Goal: Information Seeking & Learning: Learn about a topic

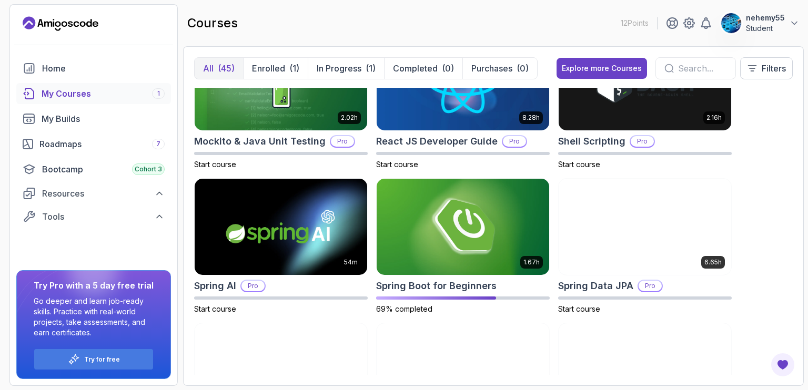
scroll to position [1650, 0]
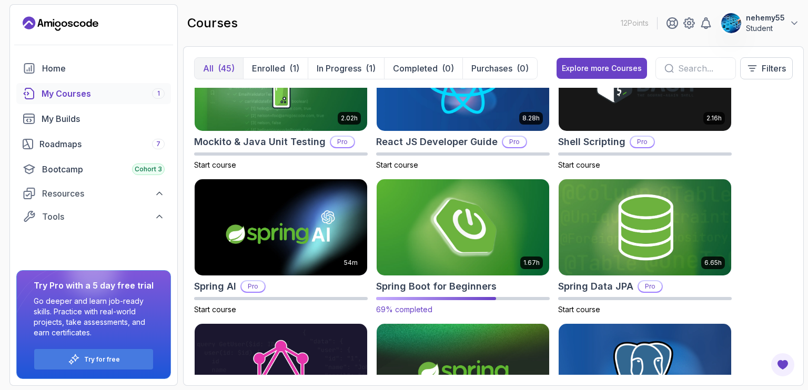
click at [396, 253] on img at bounding box center [463, 228] width 181 height 102
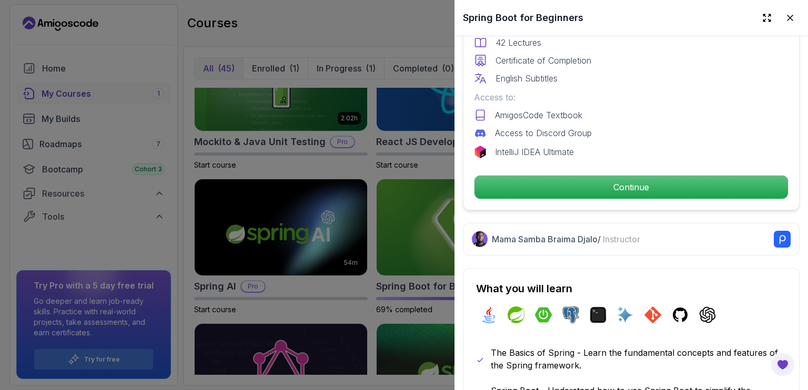
scroll to position [330, 0]
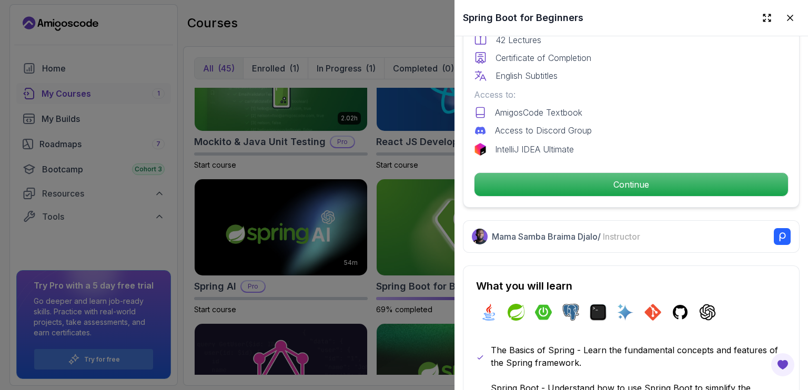
click at [579, 176] on p "Continue" at bounding box center [632, 184] width 314 height 23
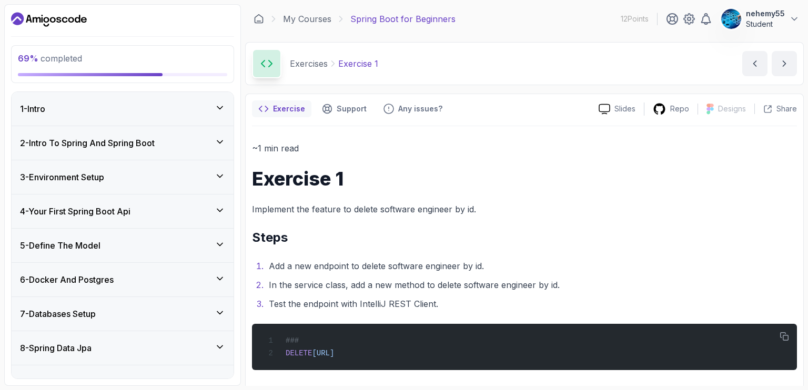
scroll to position [5, 0]
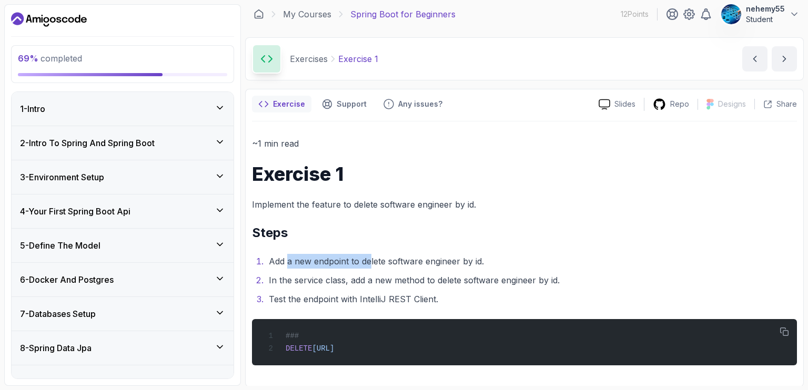
drag, startPoint x: 286, startPoint y: 258, endPoint x: 370, endPoint y: 264, distance: 83.8
click at [370, 264] on li "Add a new endpoint to delete software engineer by id." at bounding box center [531, 261] width 531 height 15
click at [429, 274] on li "In the service class, add a new method to delete software engineer by id." at bounding box center [531, 280] width 531 height 15
drag, startPoint x: 305, startPoint y: 282, endPoint x: 415, endPoint y: 284, distance: 109.5
click at [415, 284] on li "In the service class, add a new method to delete software engineer by id." at bounding box center [531, 280] width 531 height 15
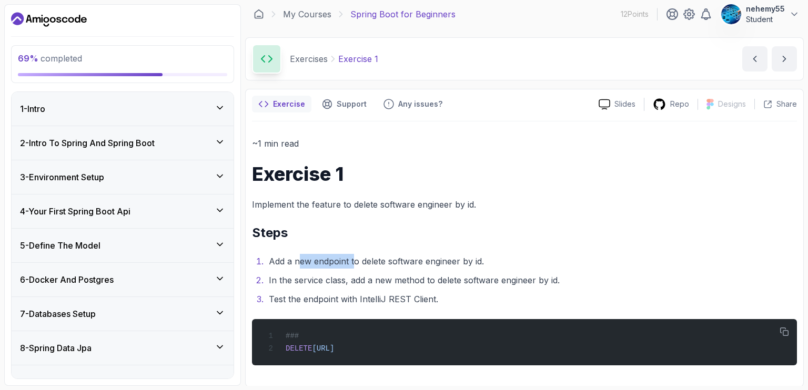
drag, startPoint x: 298, startPoint y: 262, endPoint x: 354, endPoint y: 265, distance: 55.3
click at [354, 265] on li "Add a new endpoint to delete software engineer by id." at bounding box center [531, 261] width 531 height 15
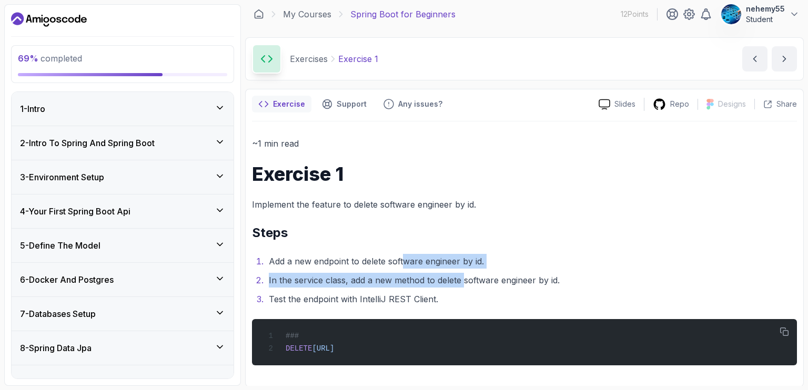
drag, startPoint x: 405, startPoint y: 263, endPoint x: 463, endPoint y: 271, distance: 58.9
click at [463, 271] on ol "Add a new endpoint to delete software engineer by id. In the service class, add…" at bounding box center [524, 280] width 545 height 53
drag, startPoint x: 253, startPoint y: 202, endPoint x: 579, endPoint y: 355, distance: 360.4
click at [579, 355] on div "~1 min read Exercise 1 Implement the feature to delete software engineer by id.…" at bounding box center [524, 250] width 545 height 229
copy div "Implement the feature to delete software engineer by id. Steps Add a new endpoi…"
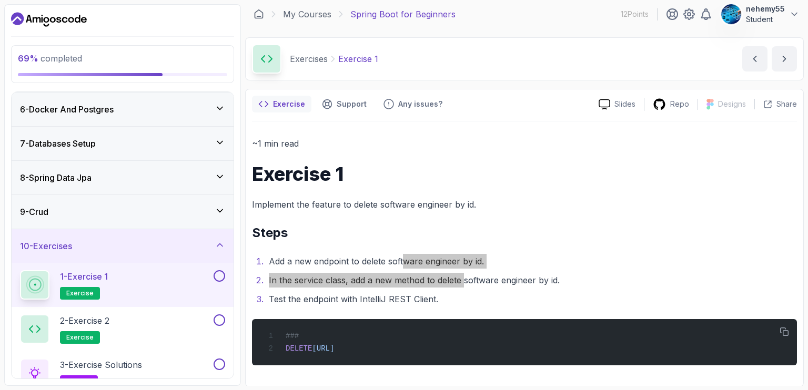
scroll to position [219, 0]
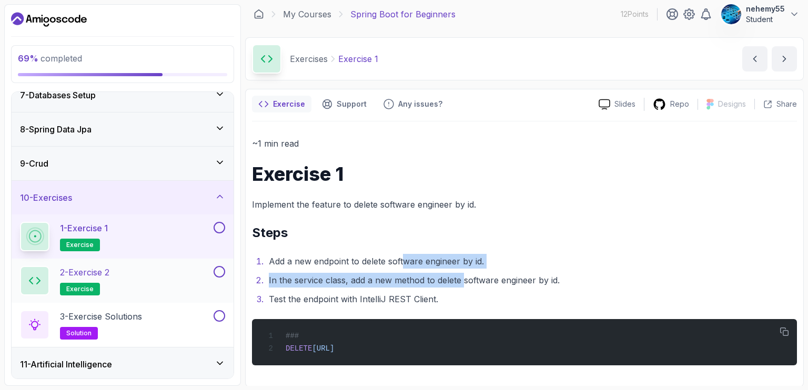
click at [133, 292] on div "2 - Exercise 2 exercise" at bounding box center [116, 280] width 192 height 29
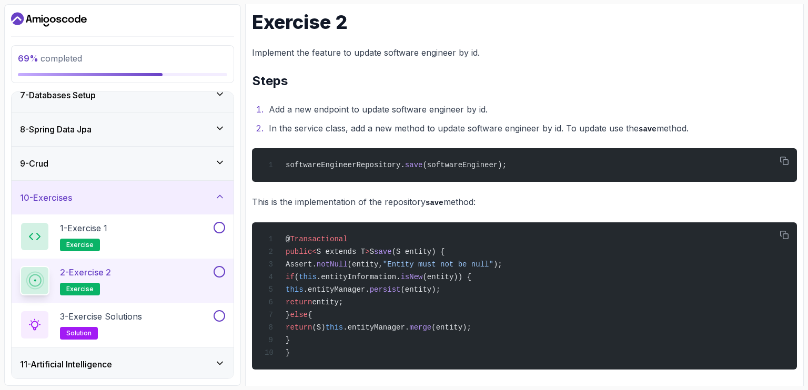
scroll to position [158, 0]
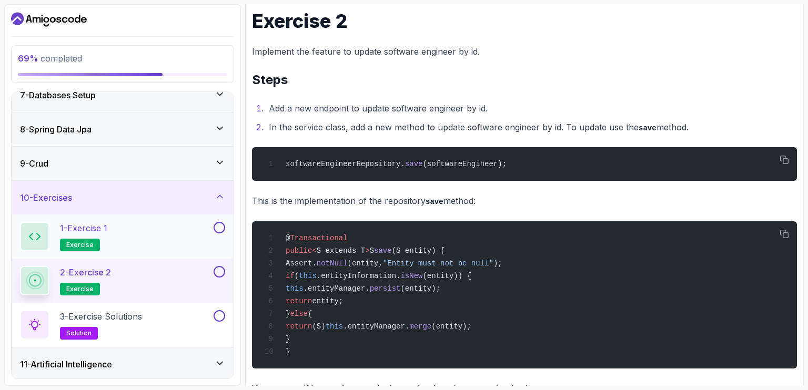
click at [148, 222] on div "1 - Exercise 1 exercise" at bounding box center [116, 236] width 192 height 29
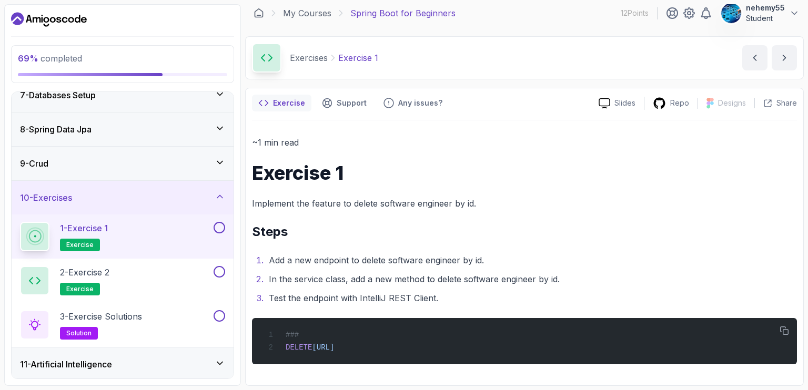
scroll to position [5, 0]
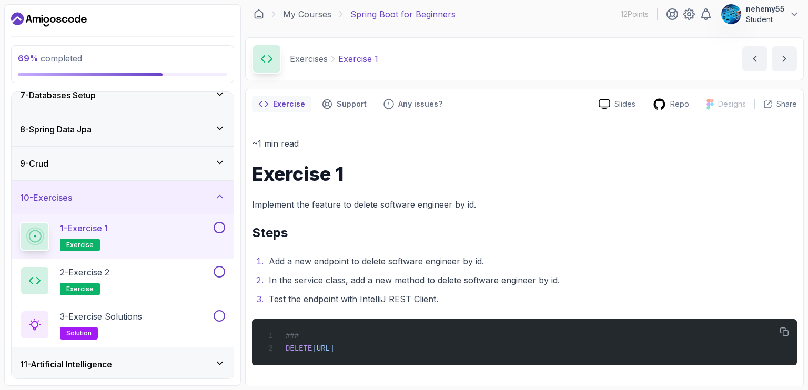
click at [221, 226] on button at bounding box center [220, 228] width 12 height 12
click at [249, 232] on div "Exercise Support Any issues? Slides Repo Designs Design not available Share ~1 …" at bounding box center [524, 238] width 559 height 298
click at [221, 272] on button at bounding box center [220, 272] width 12 height 12
click at [148, 266] on div "2 - Exercise 2 exercise" at bounding box center [116, 280] width 192 height 29
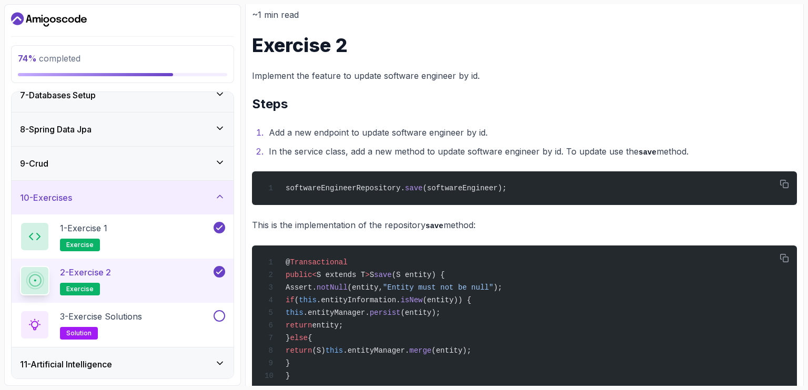
scroll to position [133, 0]
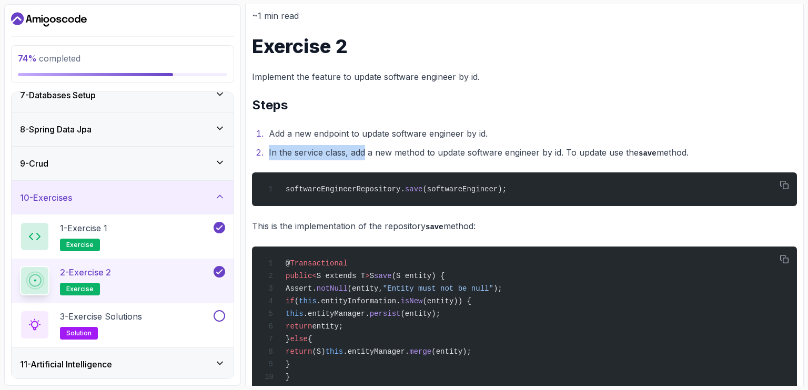
drag, startPoint x: 363, startPoint y: 152, endPoint x: 549, endPoint y: 139, distance: 186.7
click at [549, 139] on ol "Add a new endpoint to update software engineer by id. In the service class, add…" at bounding box center [524, 143] width 545 height 34
drag, startPoint x: 565, startPoint y: 157, endPoint x: 590, endPoint y: 149, distance: 26.1
click at [590, 149] on li "In the service class, add a new method to update software engineer by id. To up…" at bounding box center [531, 152] width 531 height 15
drag, startPoint x: 463, startPoint y: 304, endPoint x: 300, endPoint y: 120, distance: 245.7
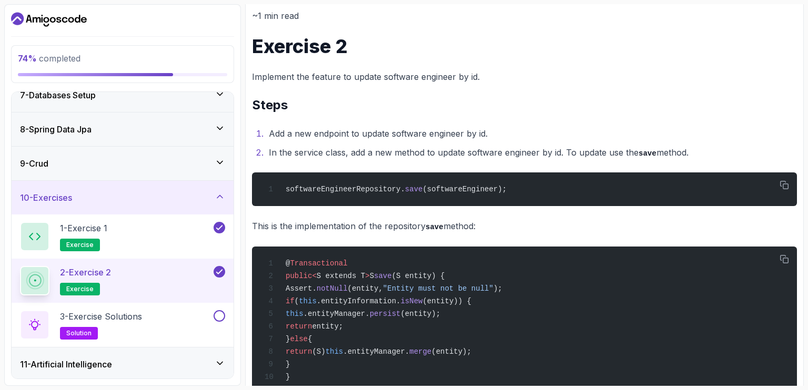
click at [300, 120] on div "~1 min read Exercise 2 Implement the feature to update software engineer by id.…" at bounding box center [524, 295] width 545 height 575
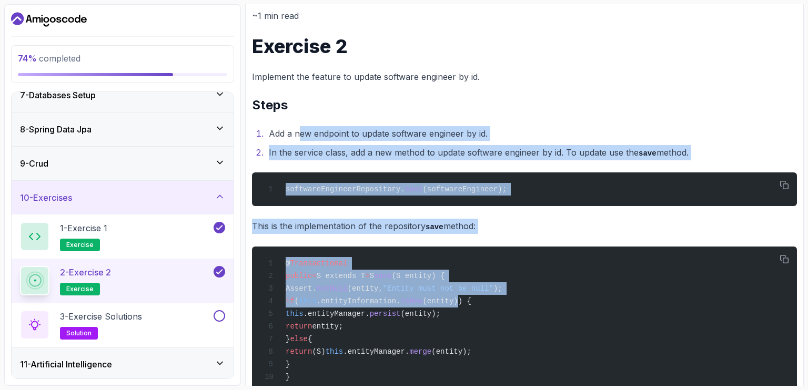
click at [536, 130] on li "Add a new endpoint to update software engineer by id." at bounding box center [531, 133] width 531 height 15
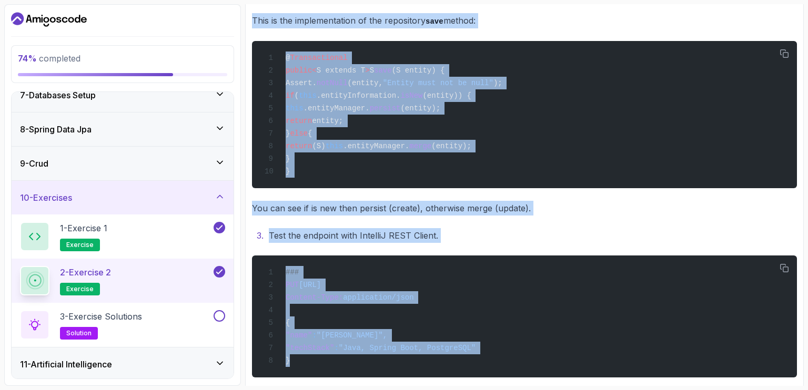
scroll to position [350, 0]
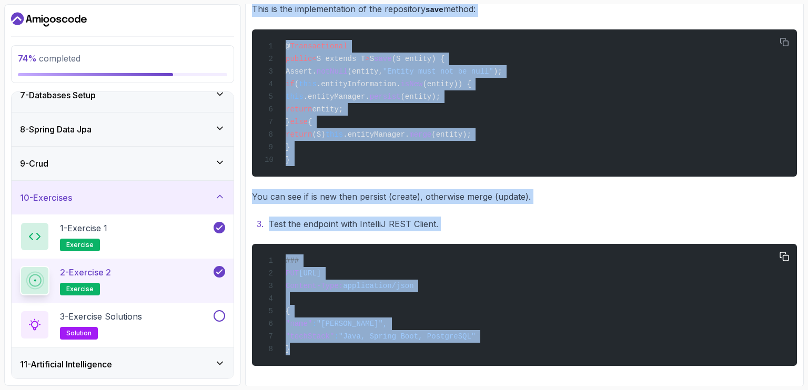
drag, startPoint x: 250, startPoint y: 45, endPoint x: 627, endPoint y: 358, distance: 489.9
click at [627, 358] on div "Exercise Support Any issues? Slides Repo Designs Design not available Share ~1 …" at bounding box center [524, 66] width 559 height 644
click at [490, 207] on div "~1 min read Exercise 2 Implement the feature to update software engineer by id.…" at bounding box center [524, 78] width 545 height 575
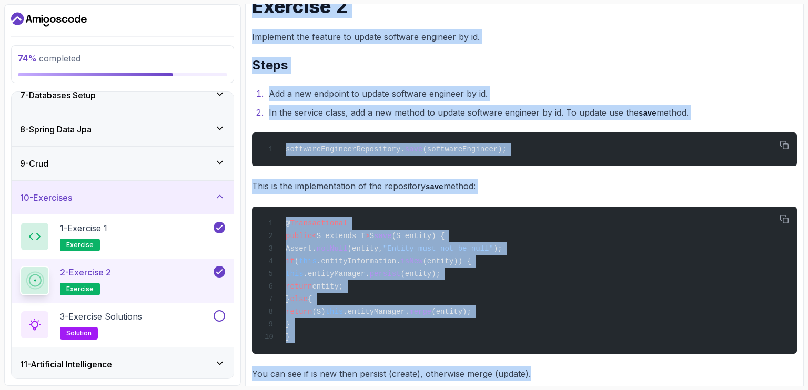
scroll to position [0, 0]
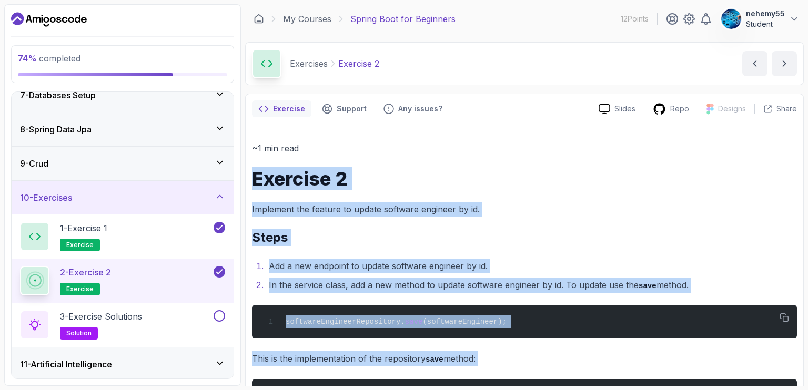
drag, startPoint x: 547, startPoint y: 198, endPoint x: 251, endPoint y: 164, distance: 297.7
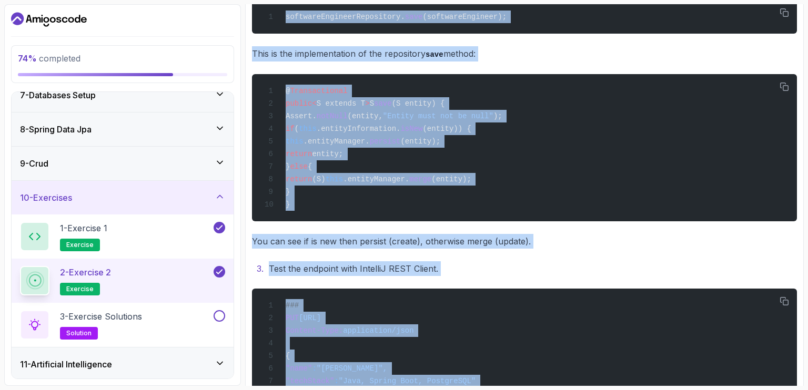
scroll to position [350, 0]
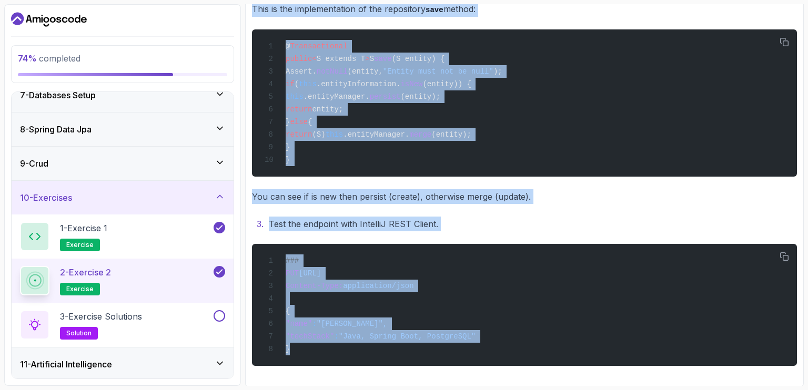
drag, startPoint x: 251, startPoint y: 208, endPoint x: 494, endPoint y: 384, distance: 299.5
click at [494, 384] on div "Exercise Support Any issues? Slides Repo Designs Design not available Share ~1 …" at bounding box center [524, 66] width 559 height 644
copy div "Implement the feature to update software engineer by id. Steps Add a new endpoi…"
click at [353, 146] on div "@ Transactional public < S extends T > S save (S entity) { Assert. notNull (ent…" at bounding box center [524, 103] width 528 height 135
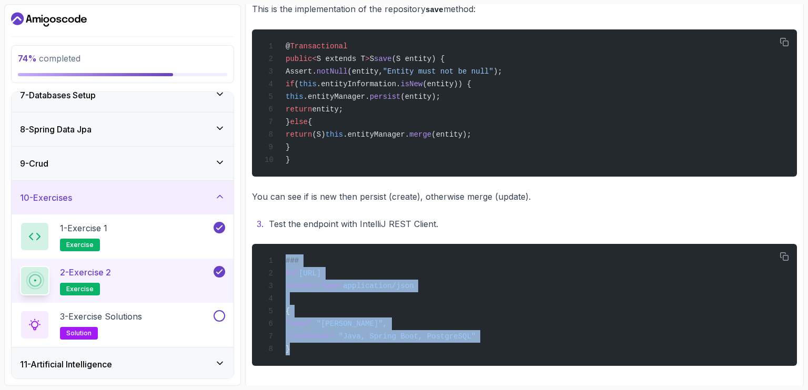
drag, startPoint x: 284, startPoint y: 256, endPoint x: 608, endPoint y: 390, distance: 350.8
click at [608, 390] on section "74 % completed 1 - Intro 2 - Intro To Spring And Spring Boot 3 - Environment Se…" at bounding box center [404, 195] width 808 height 390
click at [785, 255] on icon "button" at bounding box center [784, 256] width 9 height 9
click at [341, 309] on div "### PUT [URL] Content-Type: application/json { "name" : "[PERSON_NAME]", "techS…" at bounding box center [524, 304] width 528 height 109
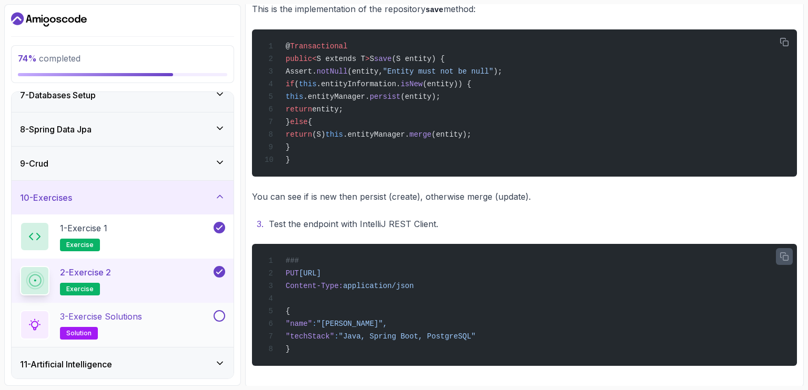
click at [165, 314] on div "3 - Exercise Solutions solution" at bounding box center [116, 324] width 192 height 29
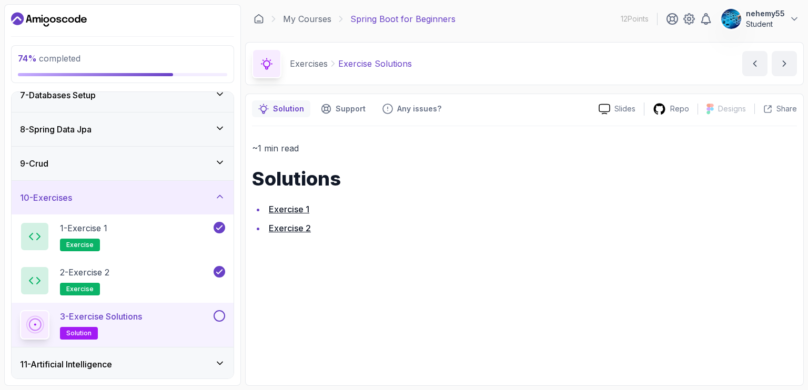
click at [295, 208] on link "Exercise 1" at bounding box center [289, 209] width 41 height 11
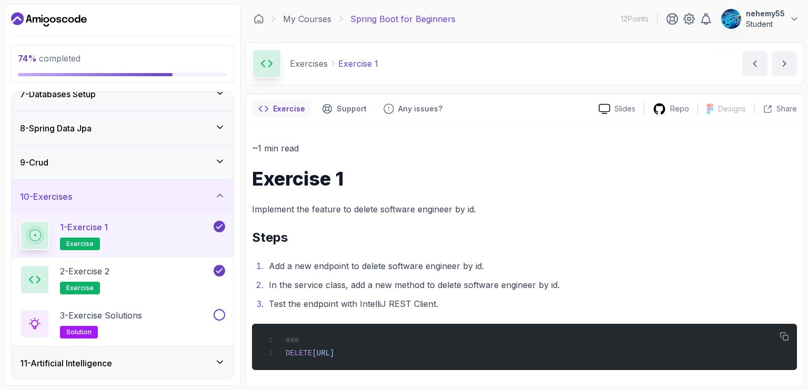
scroll to position [253, 0]
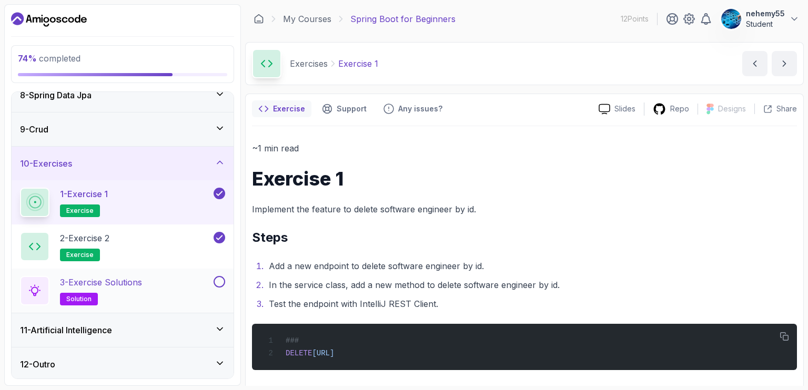
click at [217, 279] on button at bounding box center [220, 282] width 12 height 12
click at [97, 324] on h3 "11 - Artificial Intelligence" at bounding box center [66, 330] width 92 height 13
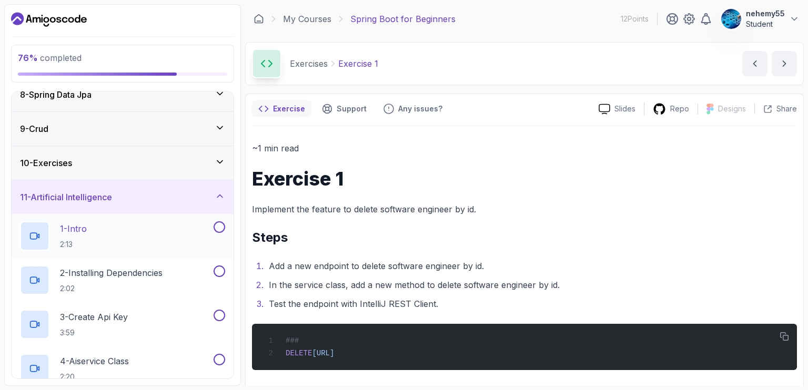
click at [152, 225] on div "1 - Intro 2:13" at bounding box center [116, 236] width 192 height 29
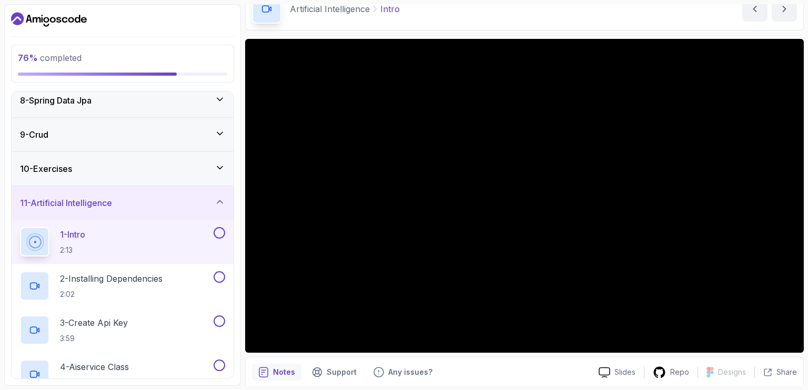
scroll to position [247, 0]
click at [154, 125] on div "9 - Crud" at bounding box center [123, 135] width 222 height 34
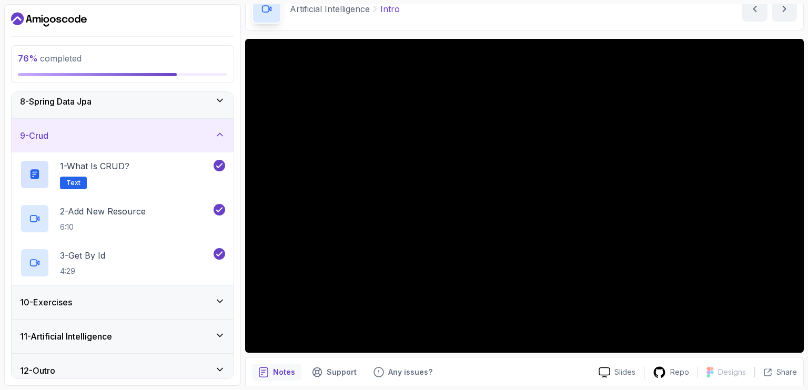
click at [91, 296] on div "10 - Exercises" at bounding box center [122, 302] width 205 height 13
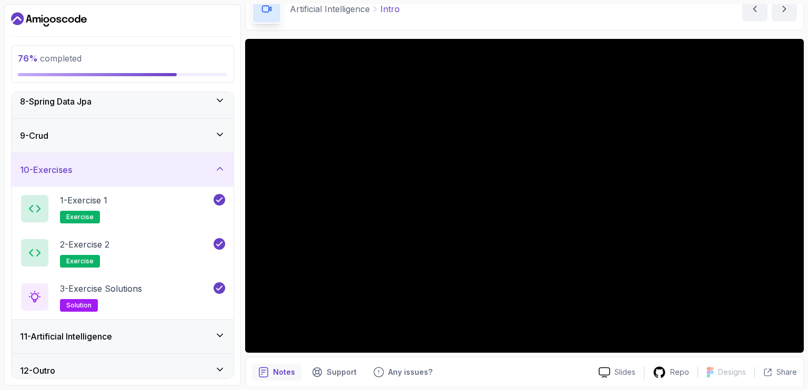
click at [150, 134] on div "9 - Crud" at bounding box center [122, 135] width 205 height 13
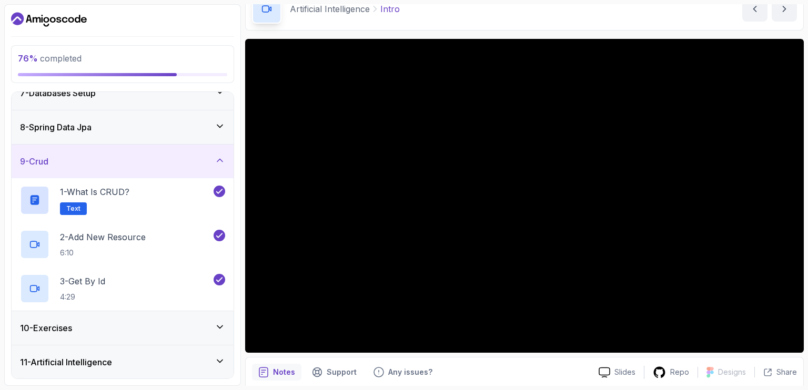
scroll to position [253, 0]
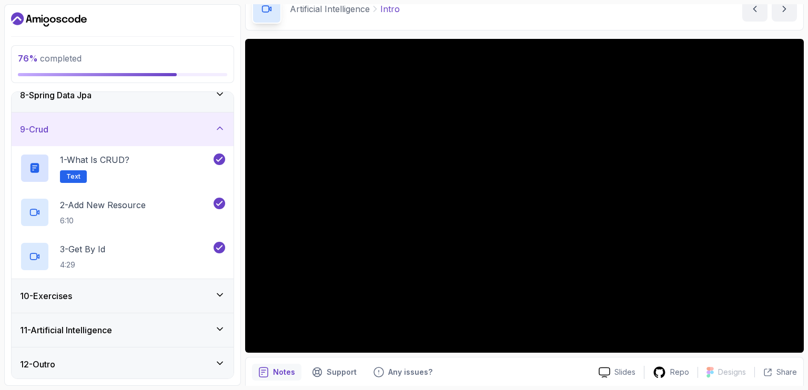
click at [91, 327] on h3 "11 - Artificial Intelligence" at bounding box center [66, 330] width 92 height 13
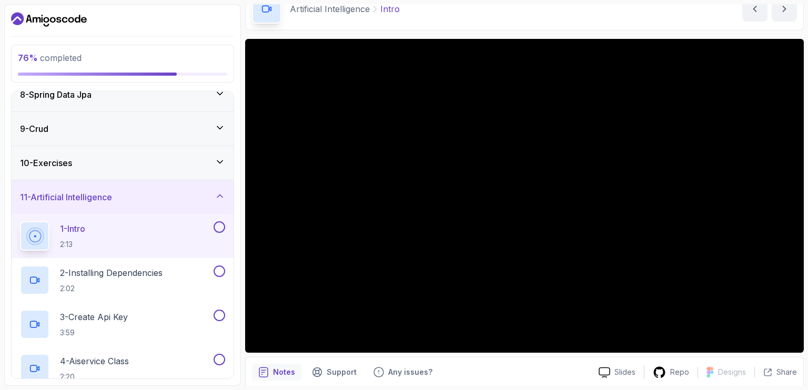
click at [206, 223] on div "1 - Intro 2:13" at bounding box center [116, 236] width 192 height 29
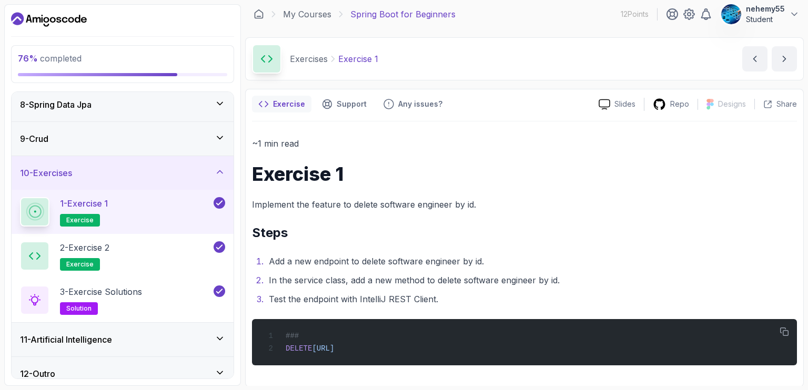
scroll to position [253, 0]
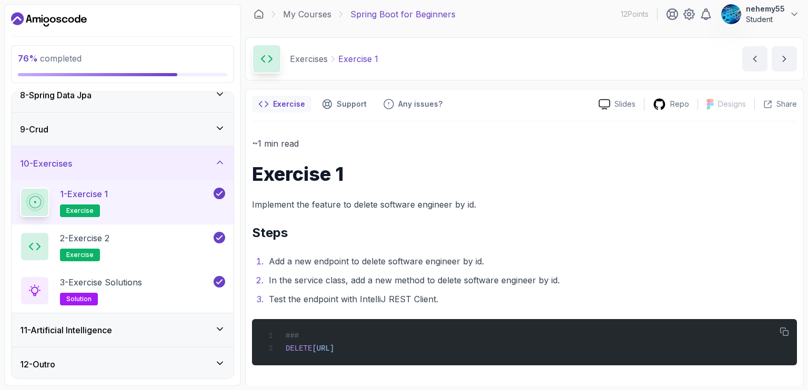
click at [72, 326] on h3 "11 - Artificial Intelligence" at bounding box center [66, 330] width 92 height 13
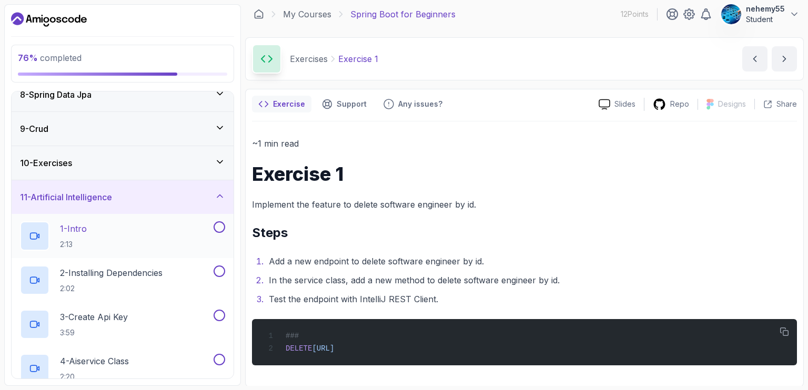
click at [183, 222] on div "1 - Intro 2:13" at bounding box center [116, 236] width 192 height 29
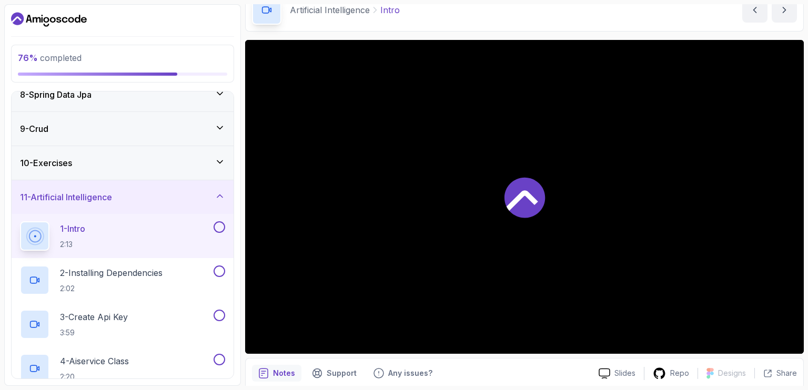
scroll to position [54, 0]
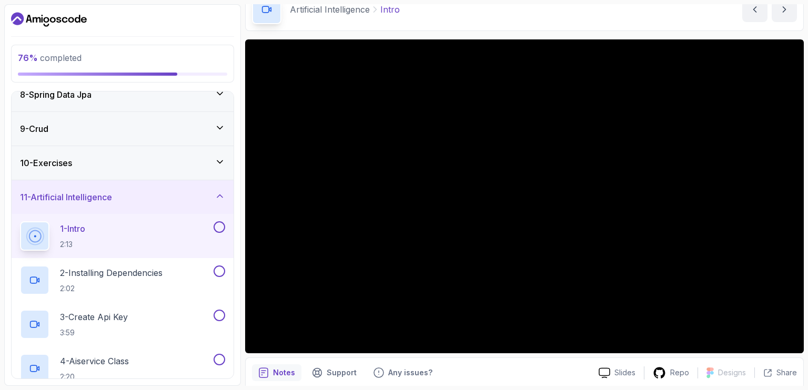
click at [243, 75] on div "76 % completed 1 - Intro 2 - Intro To Spring And Spring Boot 3 - Environment Se…" at bounding box center [404, 195] width 800 height 382
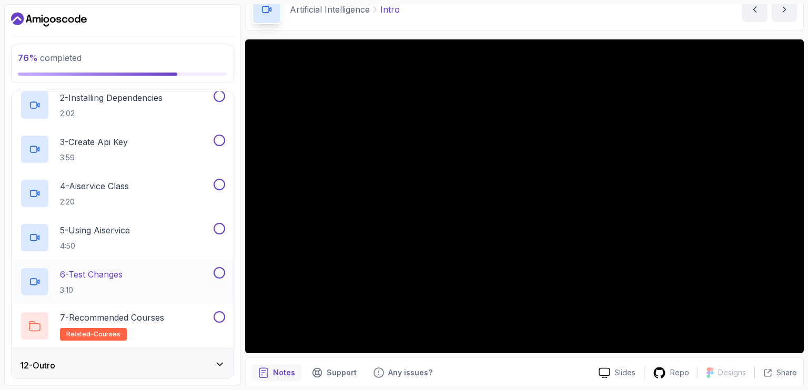
scroll to position [430, 0]
click at [160, 368] on div "12 - Outro" at bounding box center [122, 364] width 205 height 13
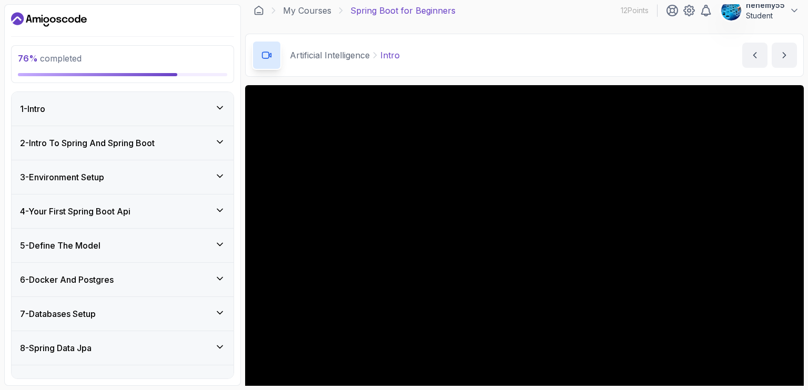
scroll to position [8, 0]
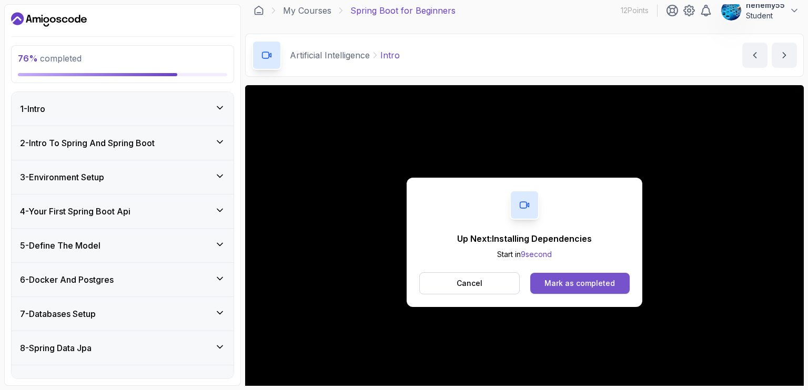
click at [548, 278] on div "Mark as completed" at bounding box center [580, 283] width 71 height 11
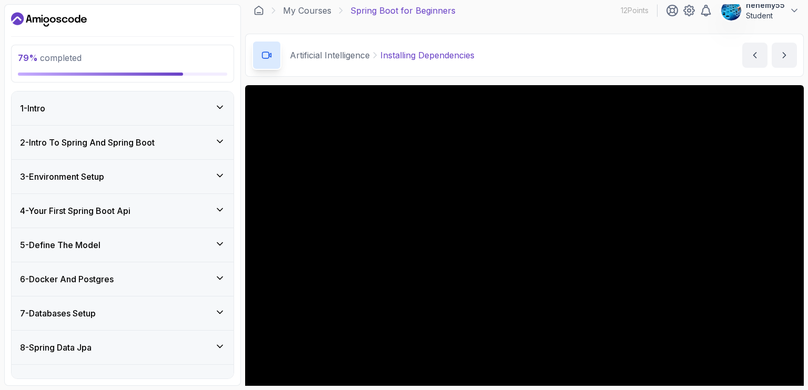
click at [183, 109] on div "1 - Intro" at bounding box center [122, 108] width 205 height 13
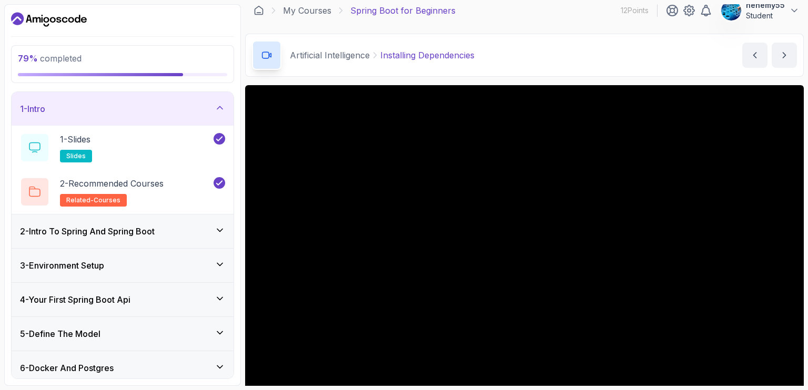
click at [183, 109] on div "1 - Intro" at bounding box center [122, 109] width 205 height 13
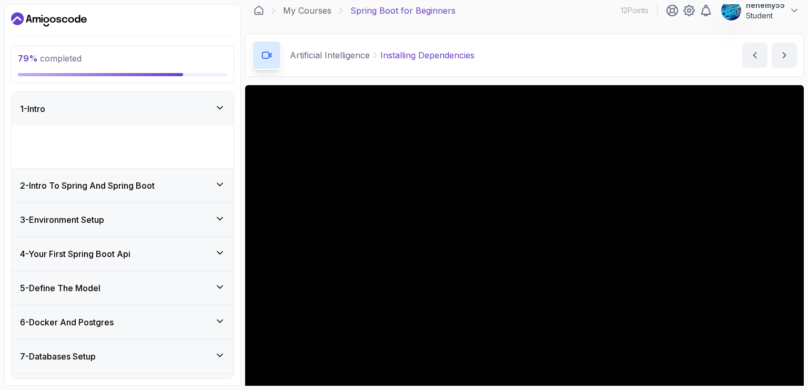
click at [183, 109] on div "1 - Intro" at bounding box center [122, 109] width 205 height 13
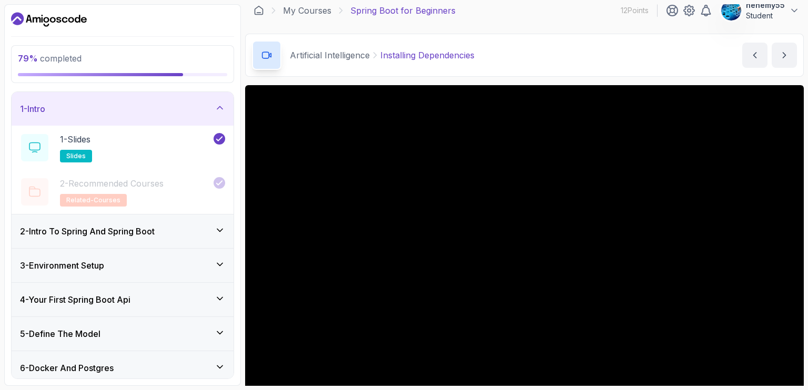
click at [183, 109] on div "1 - Intro" at bounding box center [122, 109] width 205 height 13
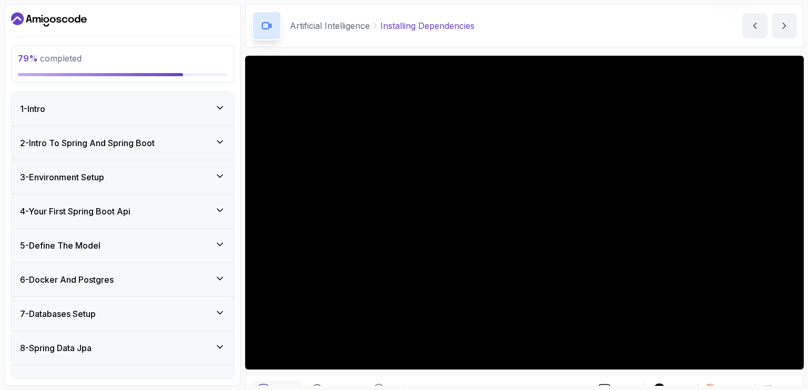
scroll to position [43, 0]
